Goal: Task Accomplishment & Management: Use online tool/utility

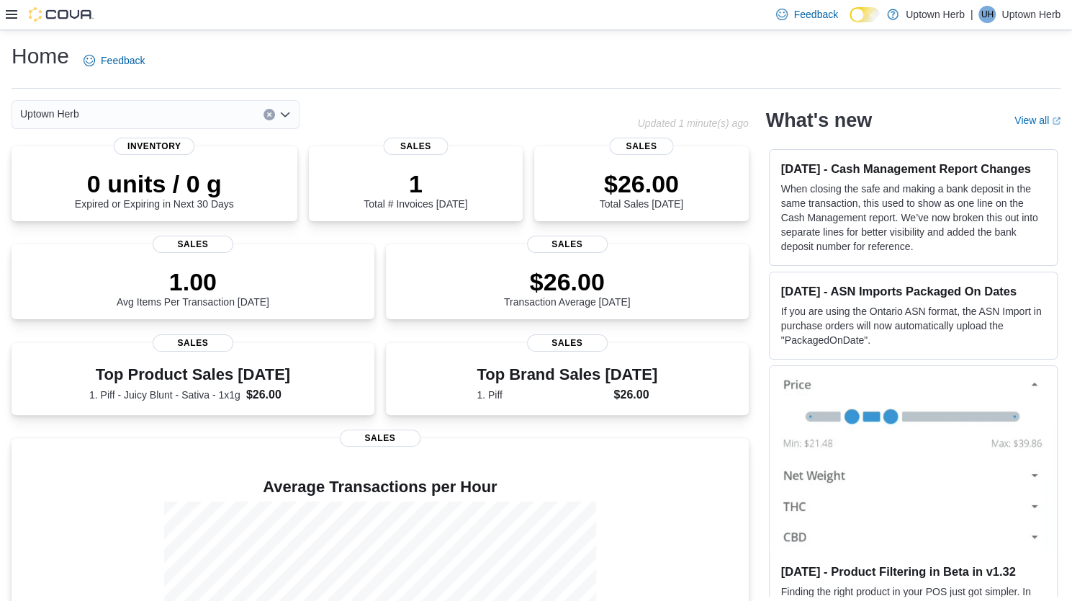
click at [11, 22] on div at bounding box center [50, 15] width 88 height 30
click at [12, 14] on icon at bounding box center [12, 14] width 12 height 9
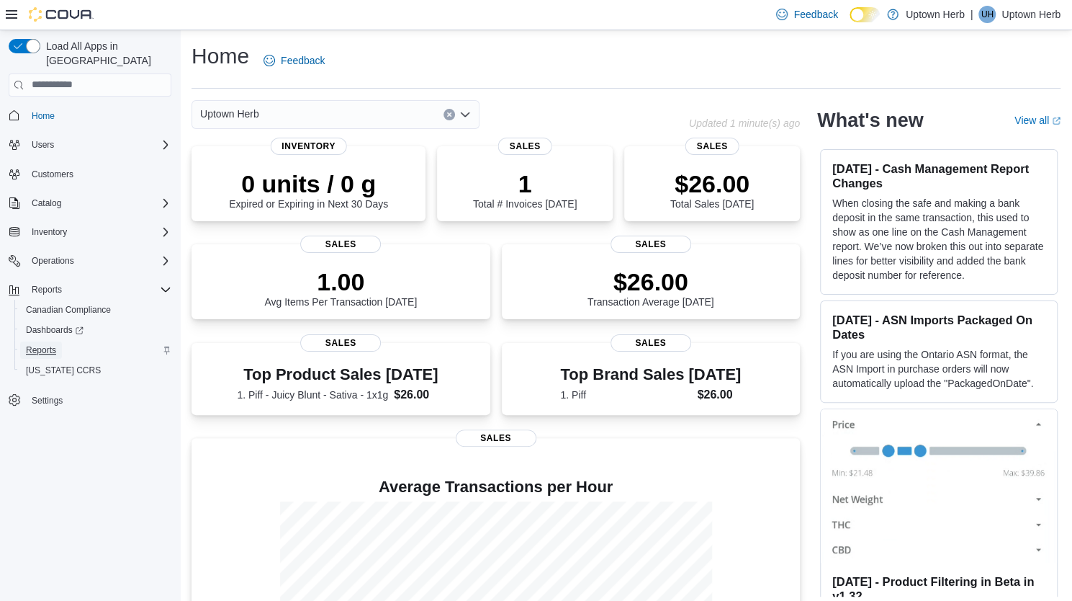
click at [51, 344] on span "Reports" at bounding box center [41, 350] width 30 height 12
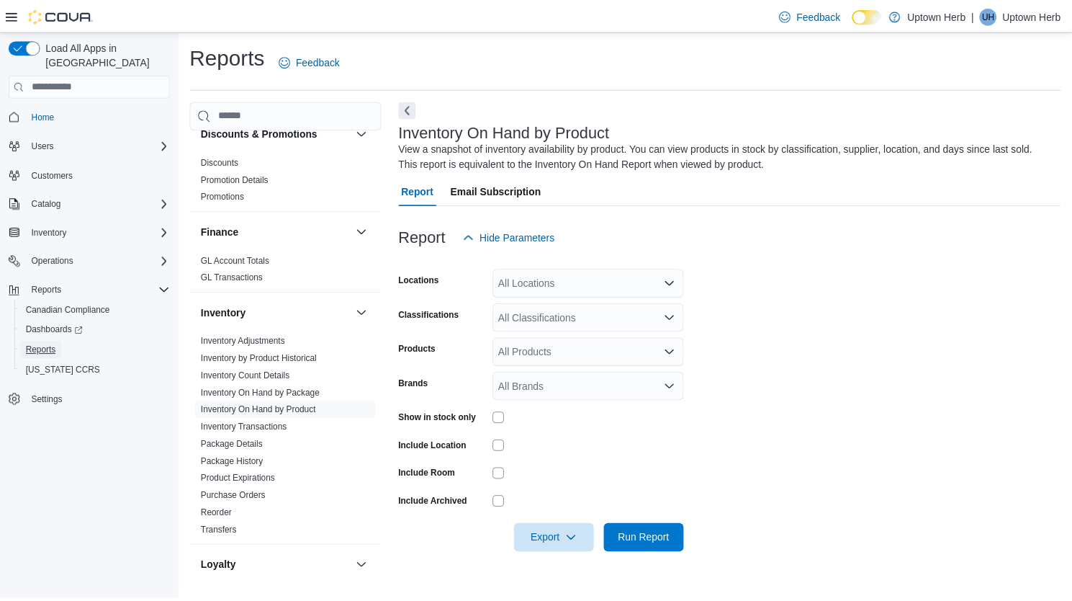
scroll to position [408, 0]
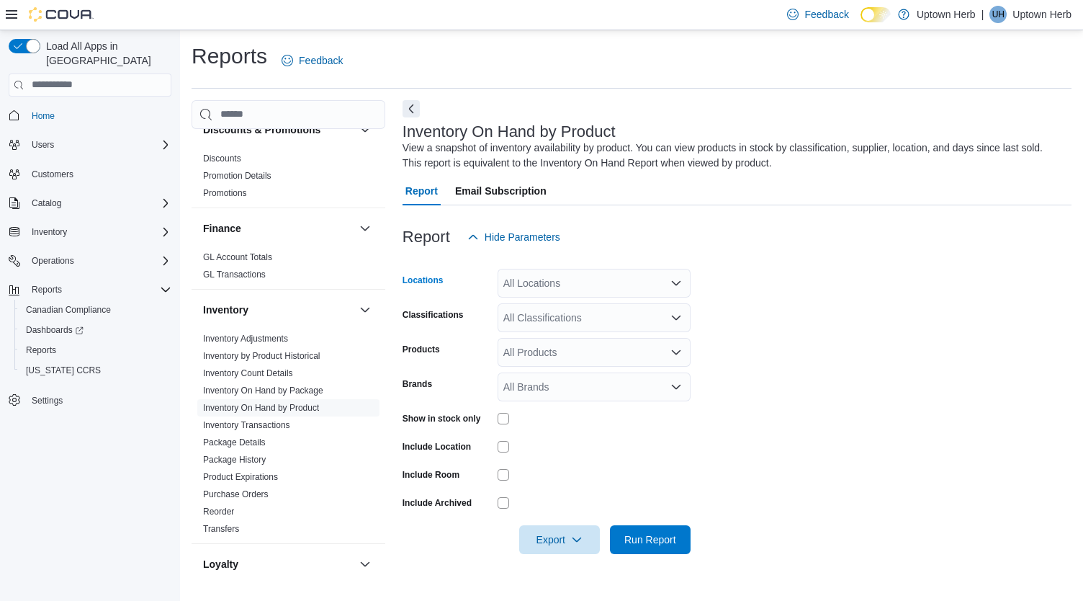
click at [671, 283] on icon "Open list of options" at bounding box center [676, 283] width 12 height 12
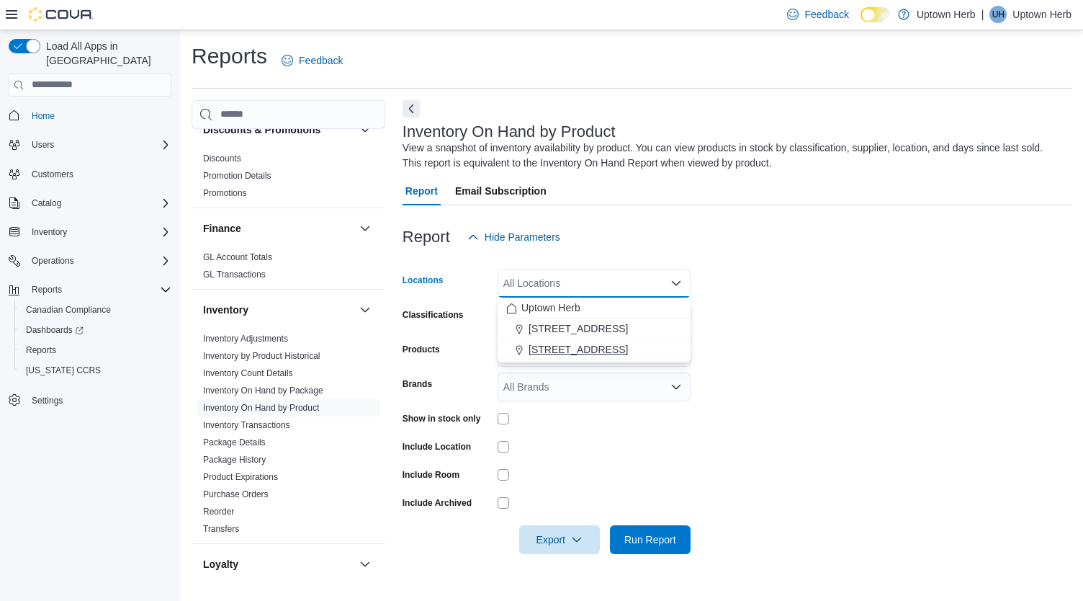
click at [611, 355] on span "56 King St N., Waterloo" at bounding box center [578, 349] width 99 height 14
click at [830, 339] on form "Locations 56 King St N., Waterloo Combo box. Selected. 56 King St N., Waterloo.…" at bounding box center [737, 402] width 669 height 302
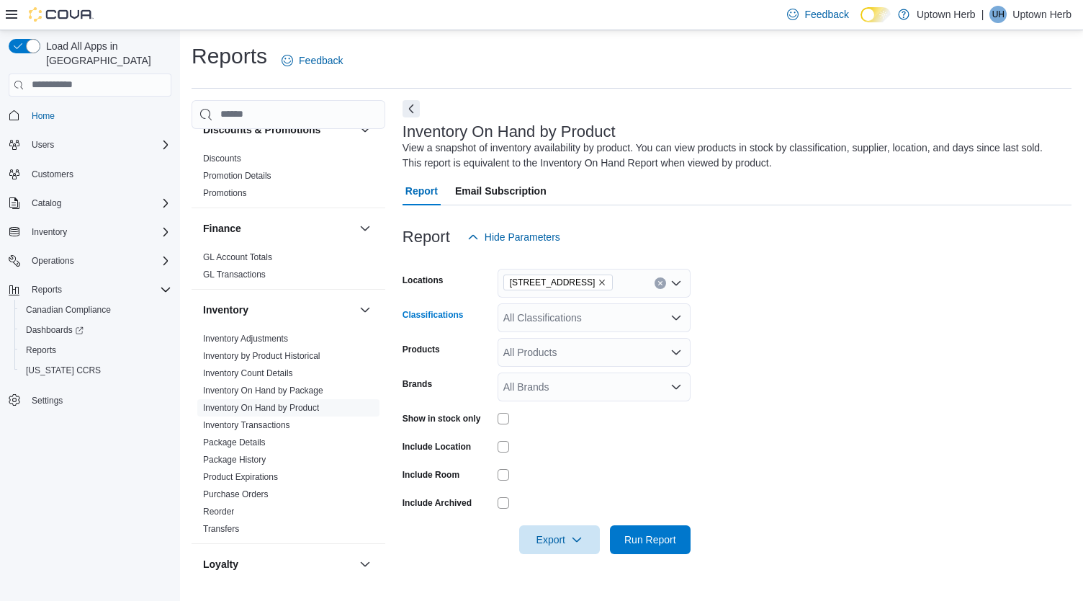
click at [552, 310] on div "All Classifications" at bounding box center [594, 317] width 193 height 29
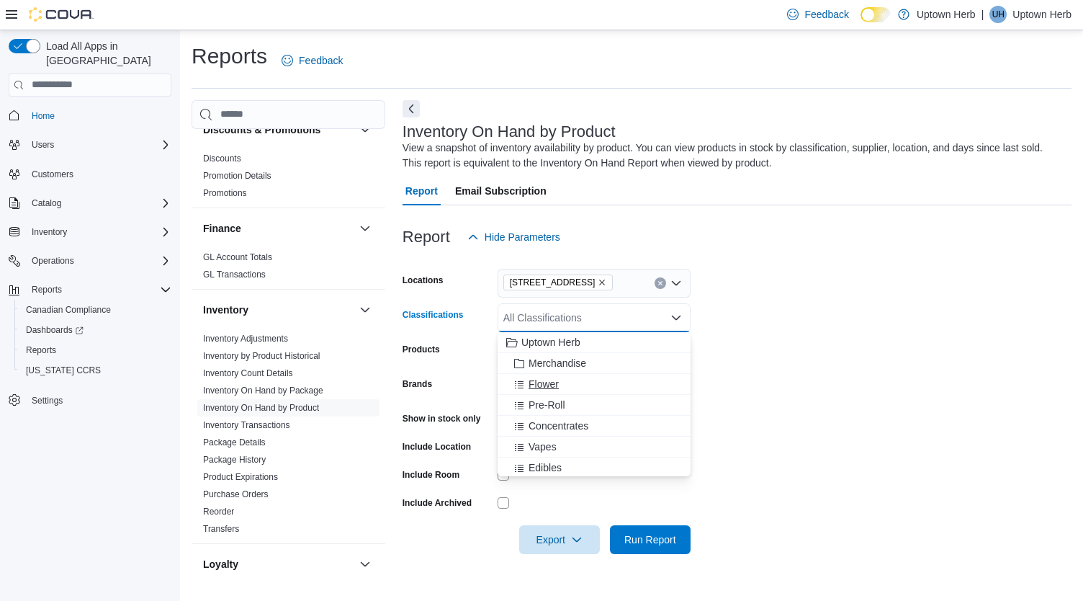
click at [557, 389] on span "Flower" at bounding box center [544, 384] width 30 height 14
click at [819, 401] on form "Locations 56 King St N., Waterloo Classifications Flower Combo box. Selected. F…" at bounding box center [737, 402] width 669 height 302
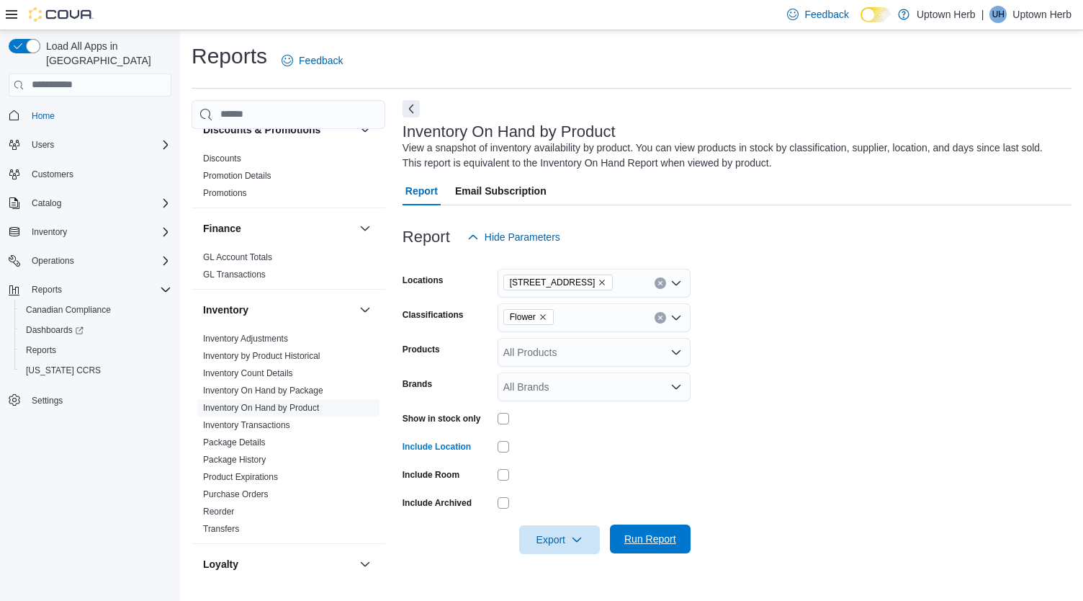
click at [658, 539] on span "Run Report" at bounding box center [650, 538] width 52 height 14
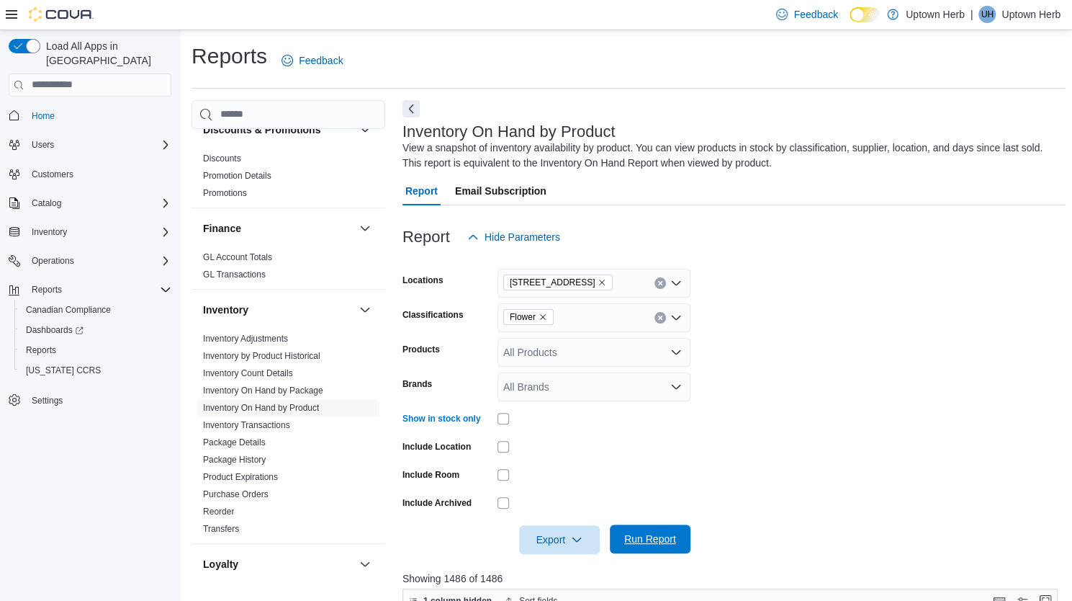
click at [634, 539] on span "Run Report" at bounding box center [650, 538] width 52 height 14
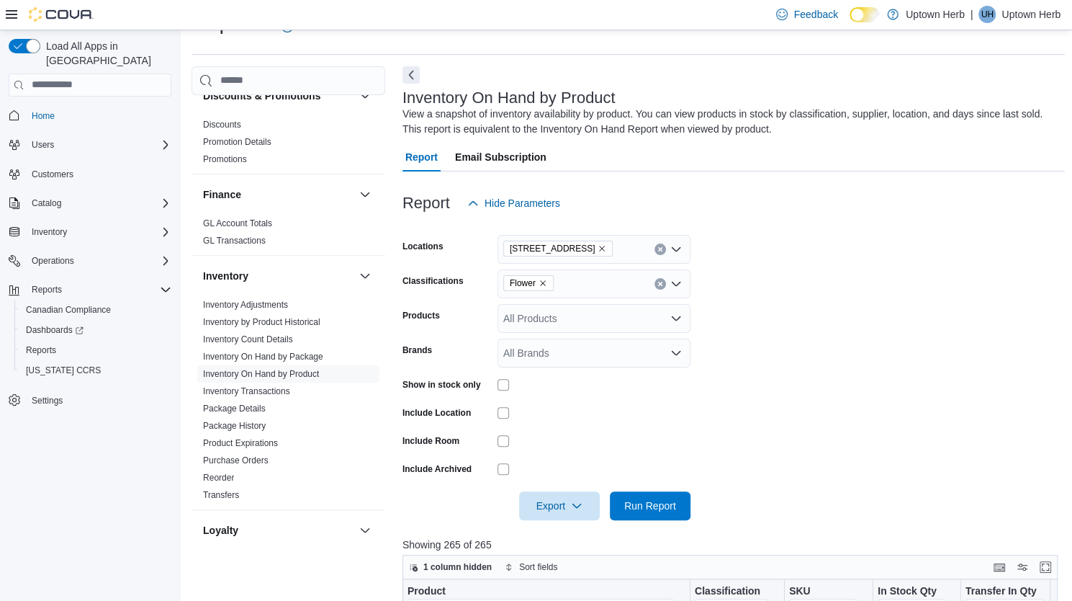
scroll to position [35, 0]
click at [540, 280] on icon "Remove Flower from selection in this group" at bounding box center [543, 282] width 9 height 9
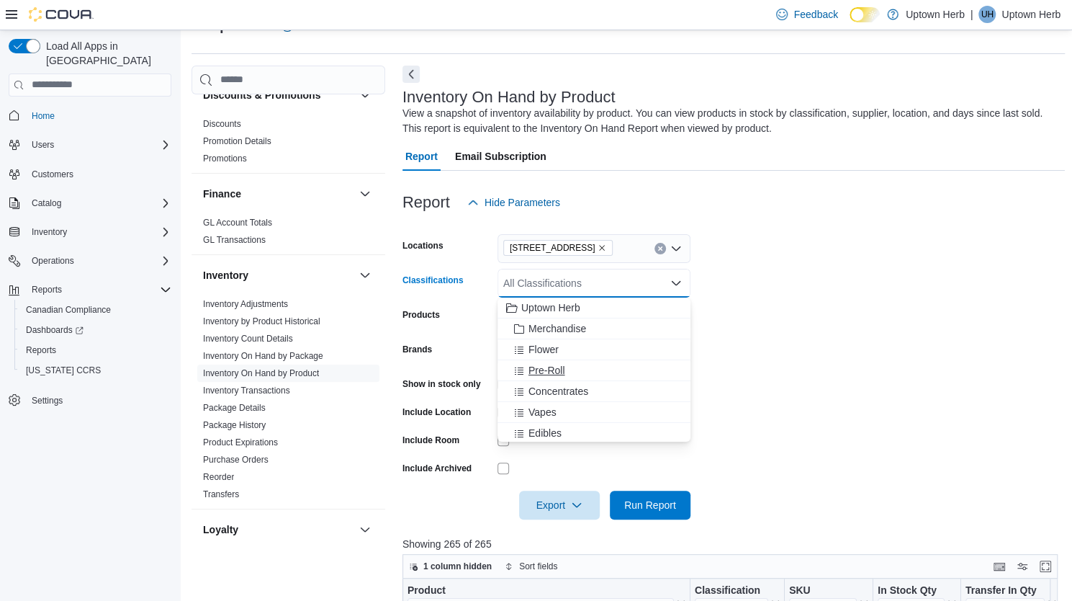
click at [553, 368] on span "Pre-Roll" at bounding box center [547, 370] width 37 height 14
click at [762, 313] on form "Locations 56 King St N., Waterloo Classifications Pre-Roll Combo box. Selected.…" at bounding box center [734, 368] width 662 height 302
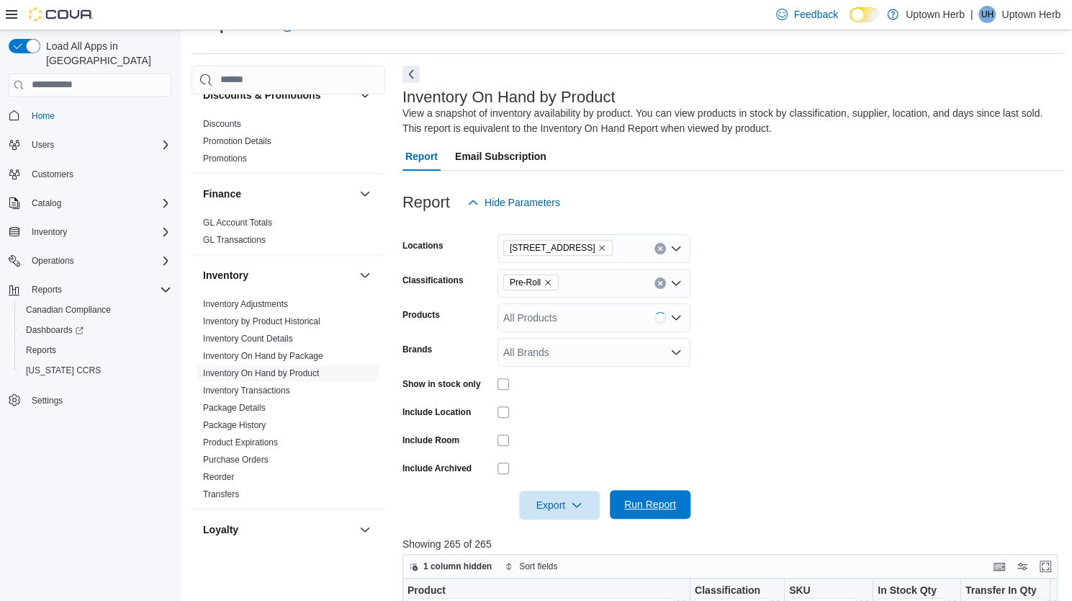
click at [631, 506] on span "Run Report" at bounding box center [650, 504] width 52 height 14
click at [556, 502] on span "Export" at bounding box center [559, 504] width 63 height 29
click at [554, 413] on span "Export to Excel" at bounding box center [559, 417] width 65 height 12
click at [548, 281] on icon "Remove Pre-Roll from selection in this group" at bounding box center [548, 282] width 6 height 6
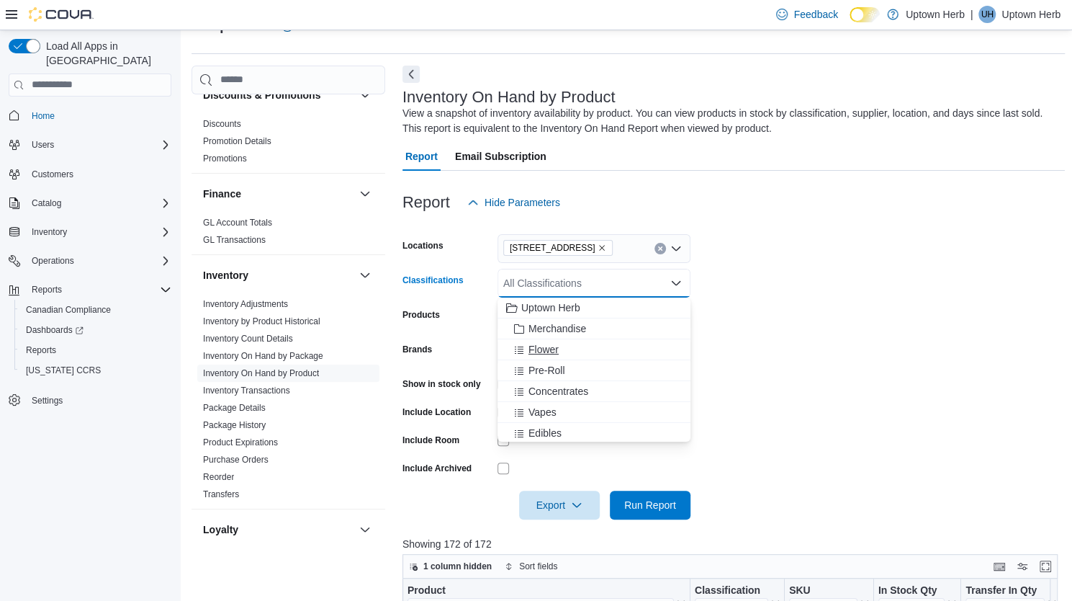
click at [549, 352] on span "Flower" at bounding box center [544, 349] width 30 height 14
click at [713, 365] on form "Locations 56 King St N., Waterloo Classifications Flower Combo box. Selected. F…" at bounding box center [734, 368] width 662 height 302
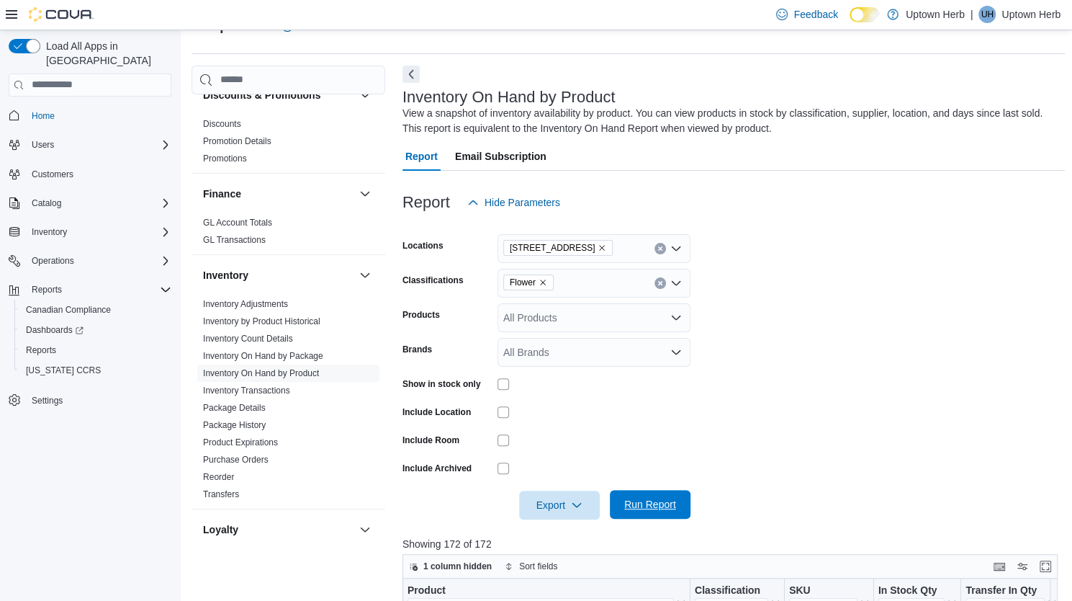
click at [652, 508] on span "Run Report" at bounding box center [650, 504] width 52 height 14
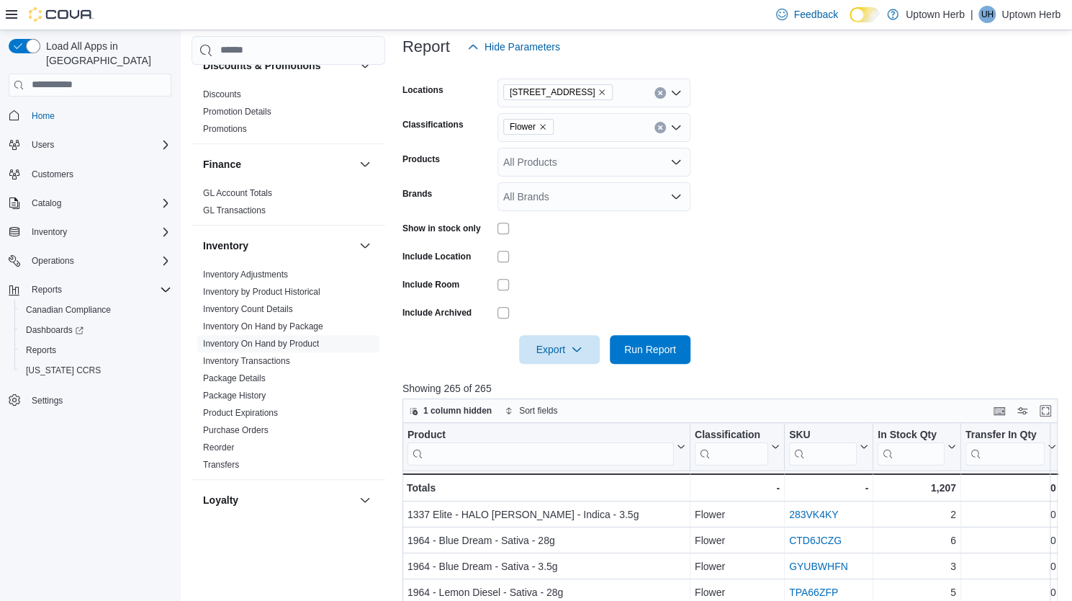
scroll to position [189, 0]
click at [567, 364] on span "Export" at bounding box center [559, 350] width 63 height 29
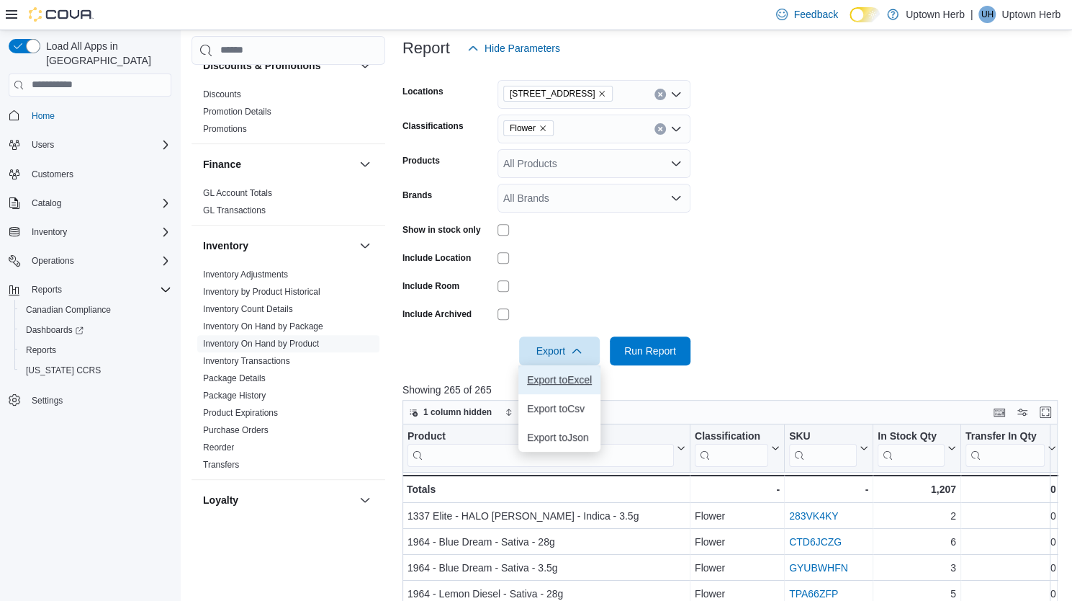
click at [575, 381] on span "Export to Excel" at bounding box center [559, 380] width 65 height 12
